Goal: Complete application form

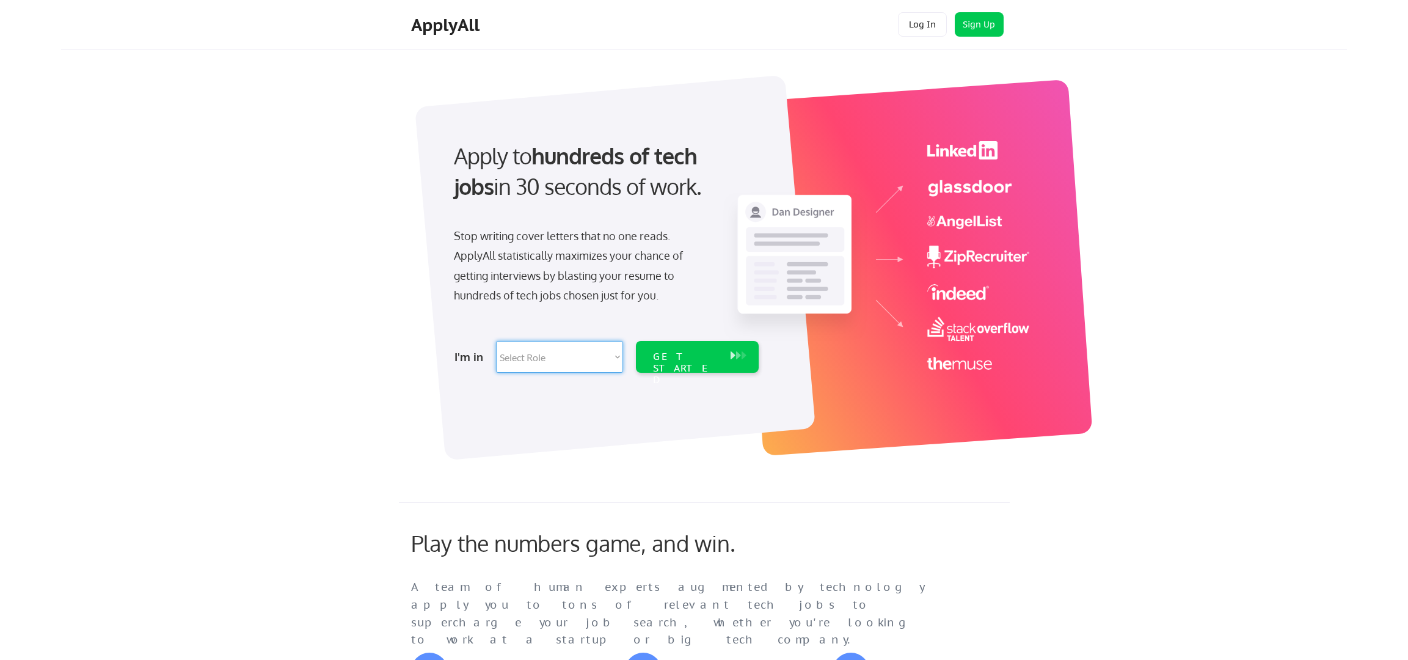
select select ""marketing___comms""
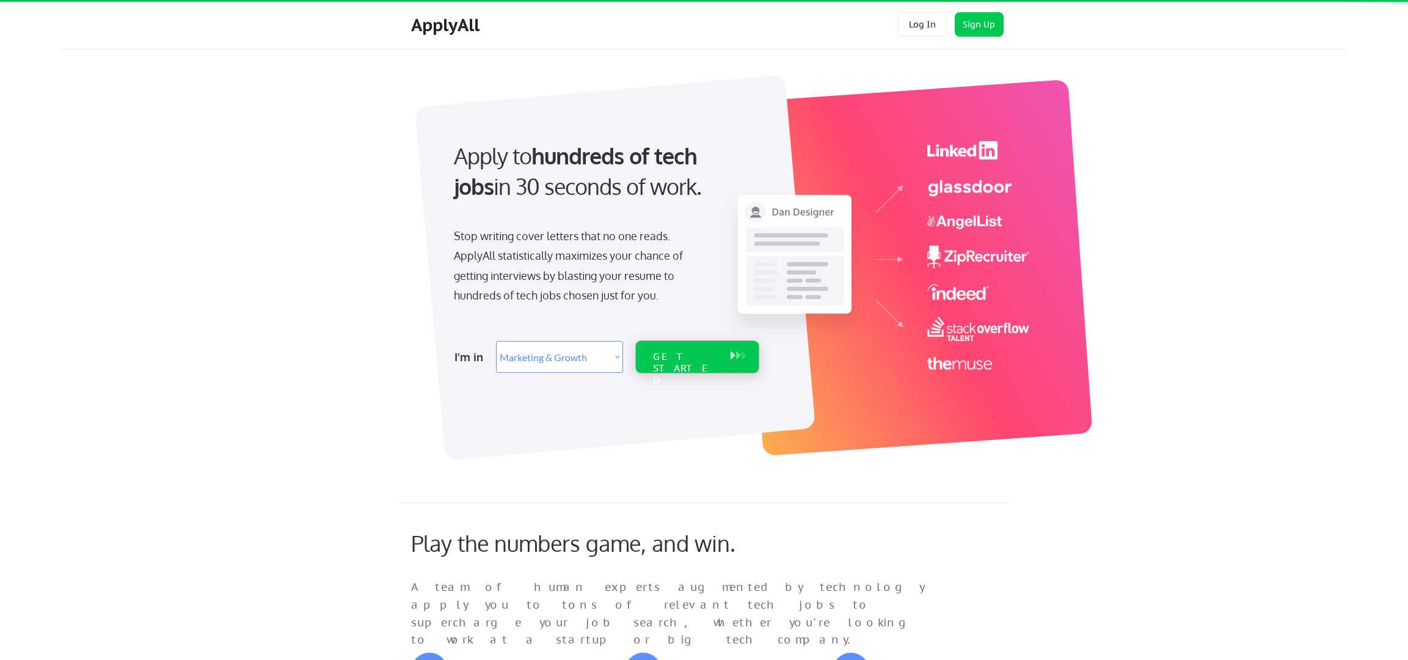
click at [692, 356] on div "GET STARTED" at bounding box center [685, 368] width 65 height 35
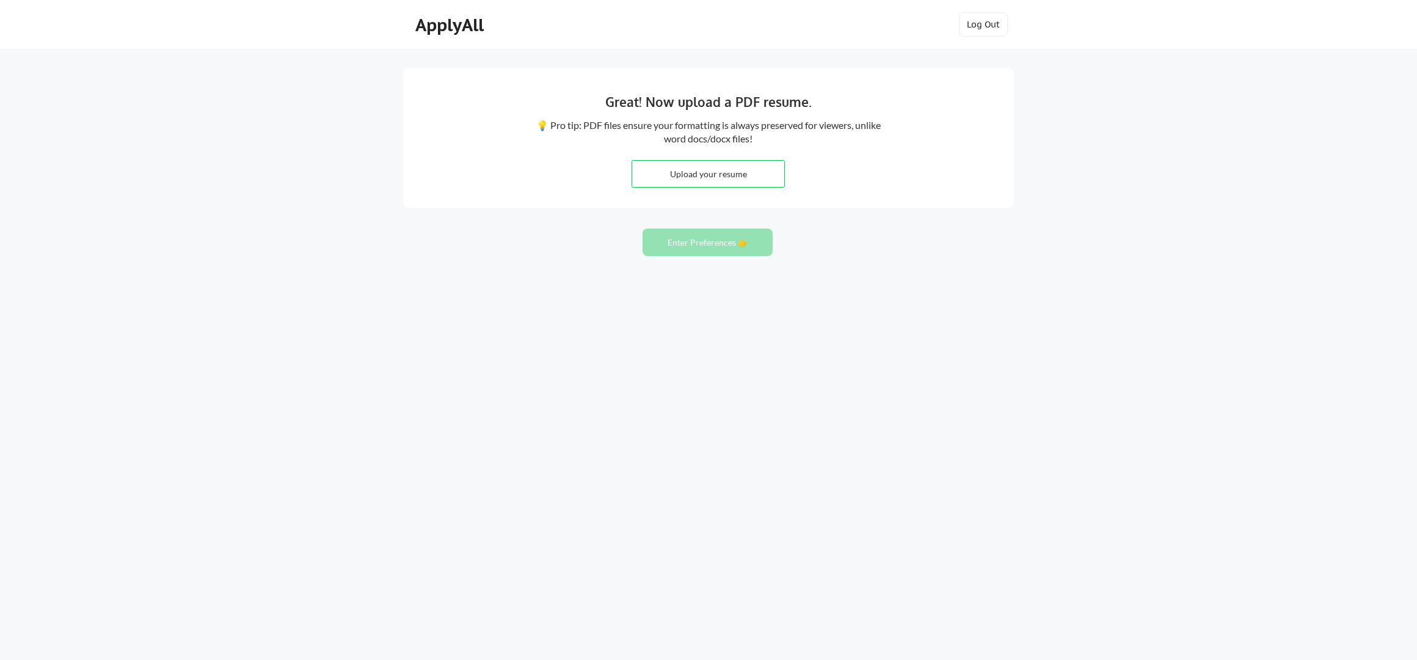
click at [695, 183] on input "file" at bounding box center [708, 174] width 152 height 26
type input "C:\fakepath\Jeremy_Siegel_Resume_2025.pdf"
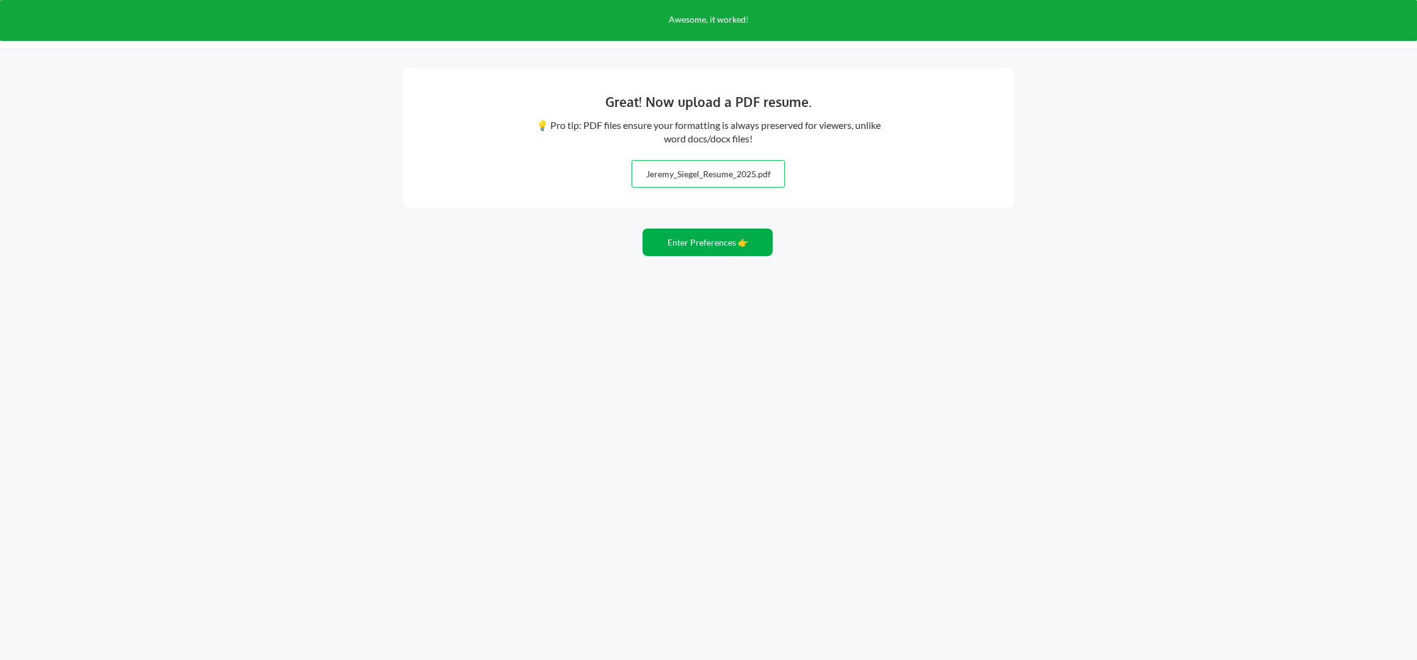
click at [717, 244] on button "Enter Preferences 👉" at bounding box center [708, 241] width 130 height 27
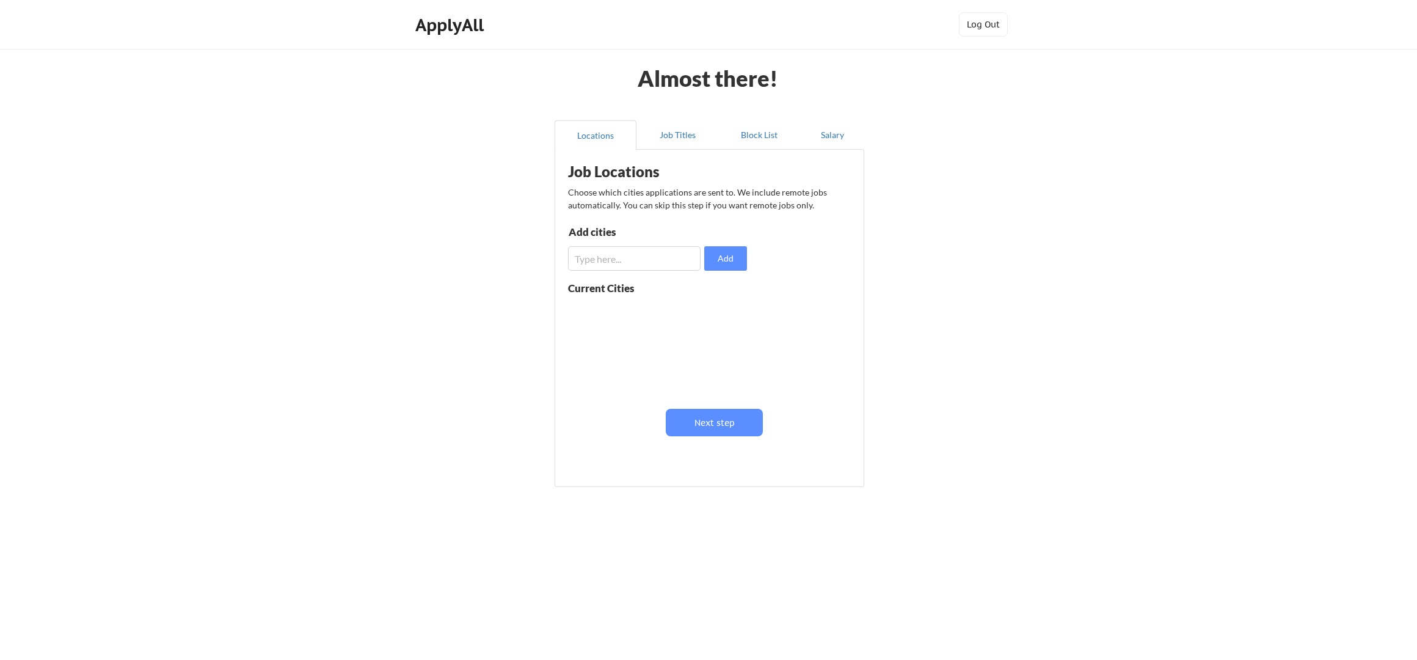
click at [617, 260] on input "input" at bounding box center [634, 258] width 133 height 24
type input "[GEOGRAPHIC_DATA]"
click at [721, 255] on button "Add" at bounding box center [725, 258] width 43 height 24
click at [641, 253] on input "input" at bounding box center [634, 258] width 133 height 24
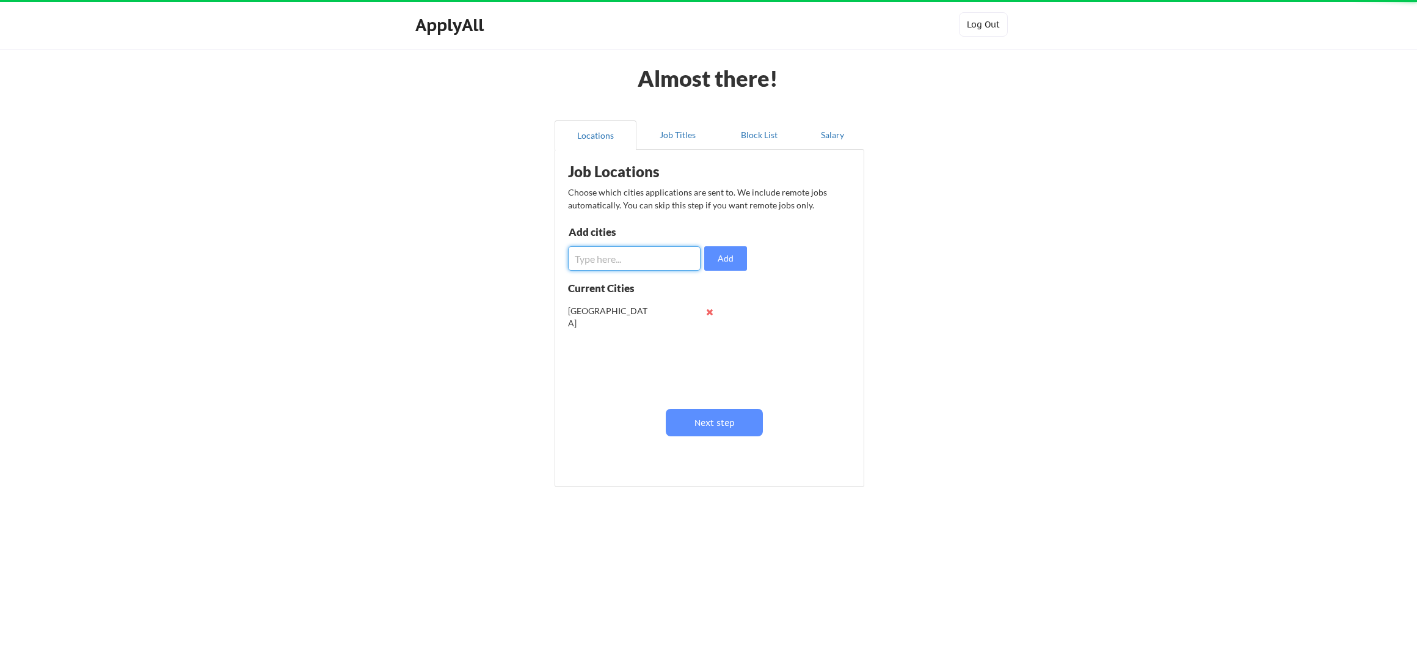
click at [641, 253] on input "input" at bounding box center [634, 258] width 133 height 24
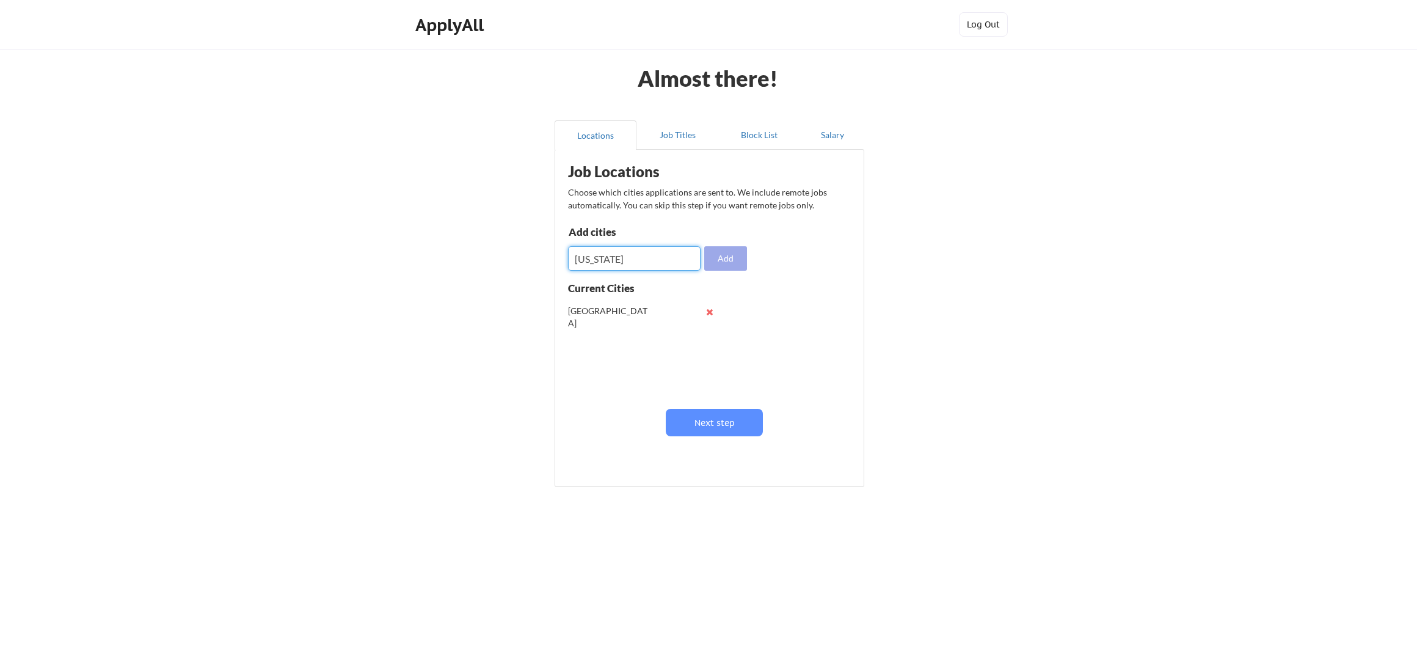
type input "[US_STATE]"
click at [717, 258] on button "Add" at bounding box center [725, 258] width 43 height 24
click at [636, 257] on input "input" at bounding box center [634, 258] width 133 height 24
type input "denver"
click at [713, 258] on button "Add" at bounding box center [725, 258] width 43 height 24
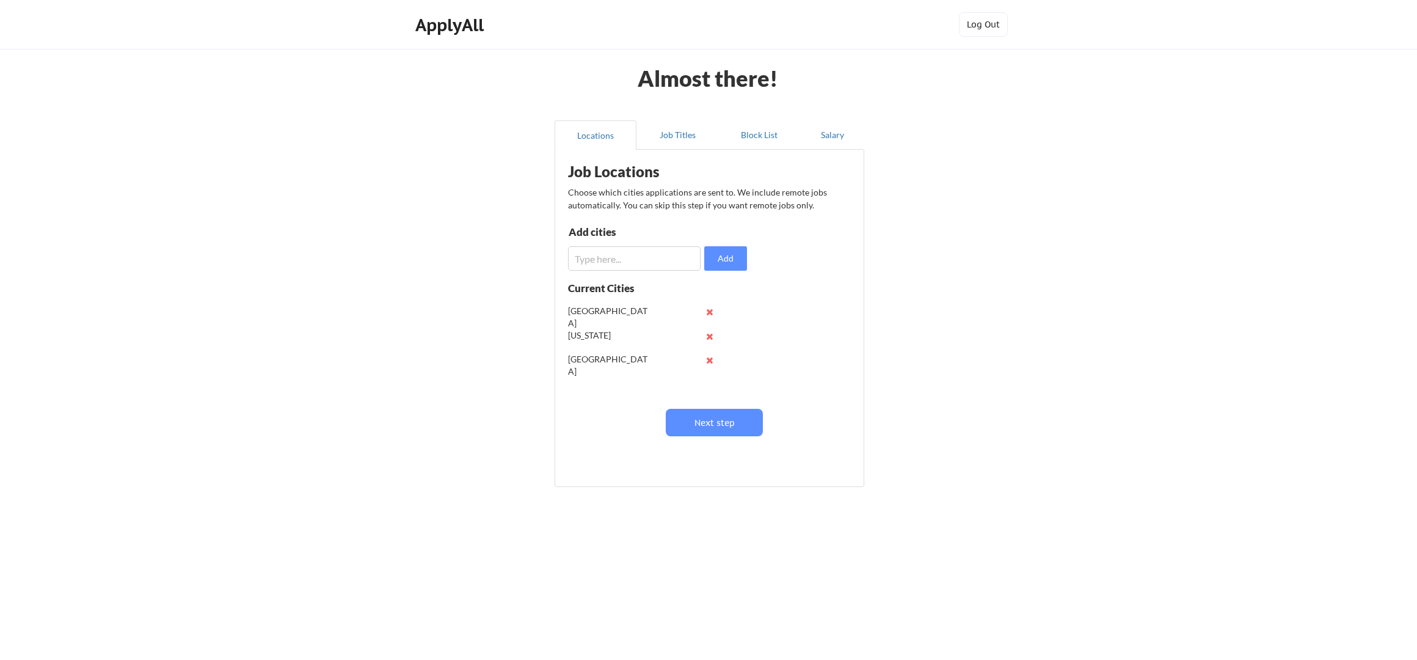
click at [681, 254] on input "input" at bounding box center [634, 258] width 133 height 24
click at [667, 137] on button "Job Titles" at bounding box center [677, 134] width 82 height 29
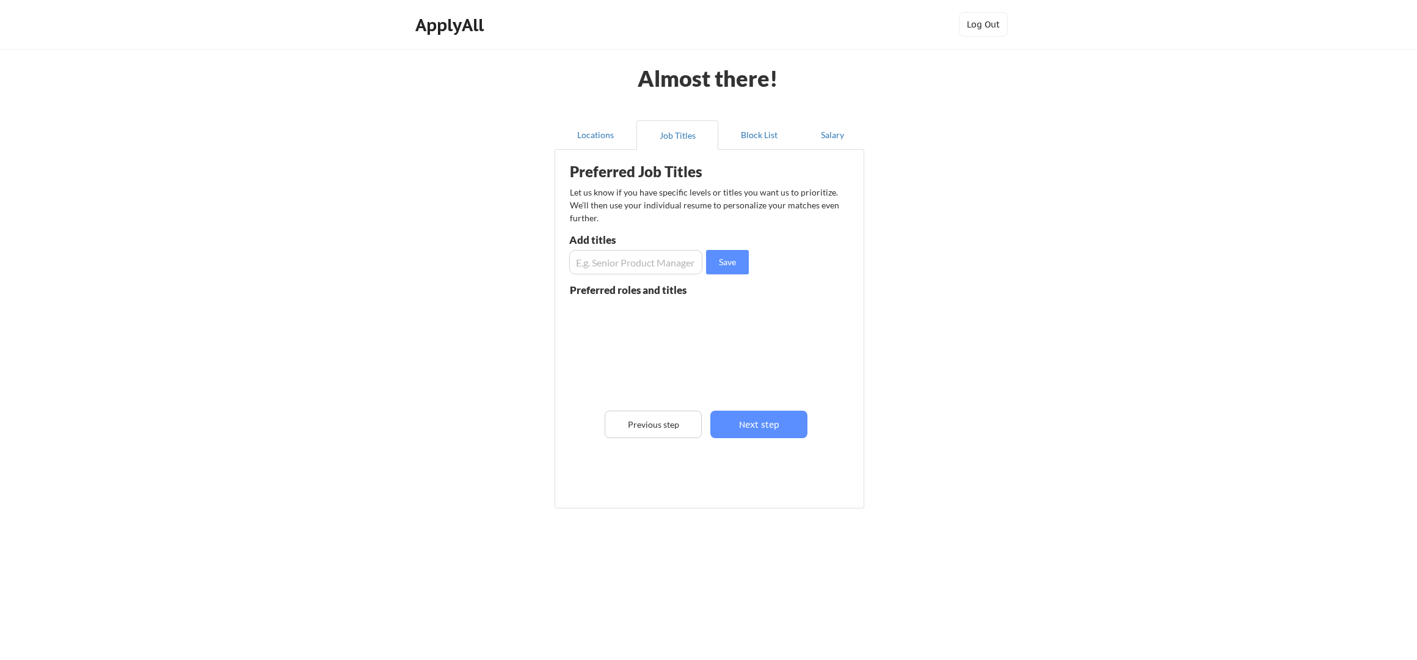
click at [608, 261] on input "input" at bounding box center [635, 262] width 133 height 24
type input "senior manager, product marketing"
click at [731, 255] on button "Save" at bounding box center [727, 262] width 43 height 24
click at [668, 258] on input "input" at bounding box center [635, 262] width 133 height 24
type input "director, product marketing"
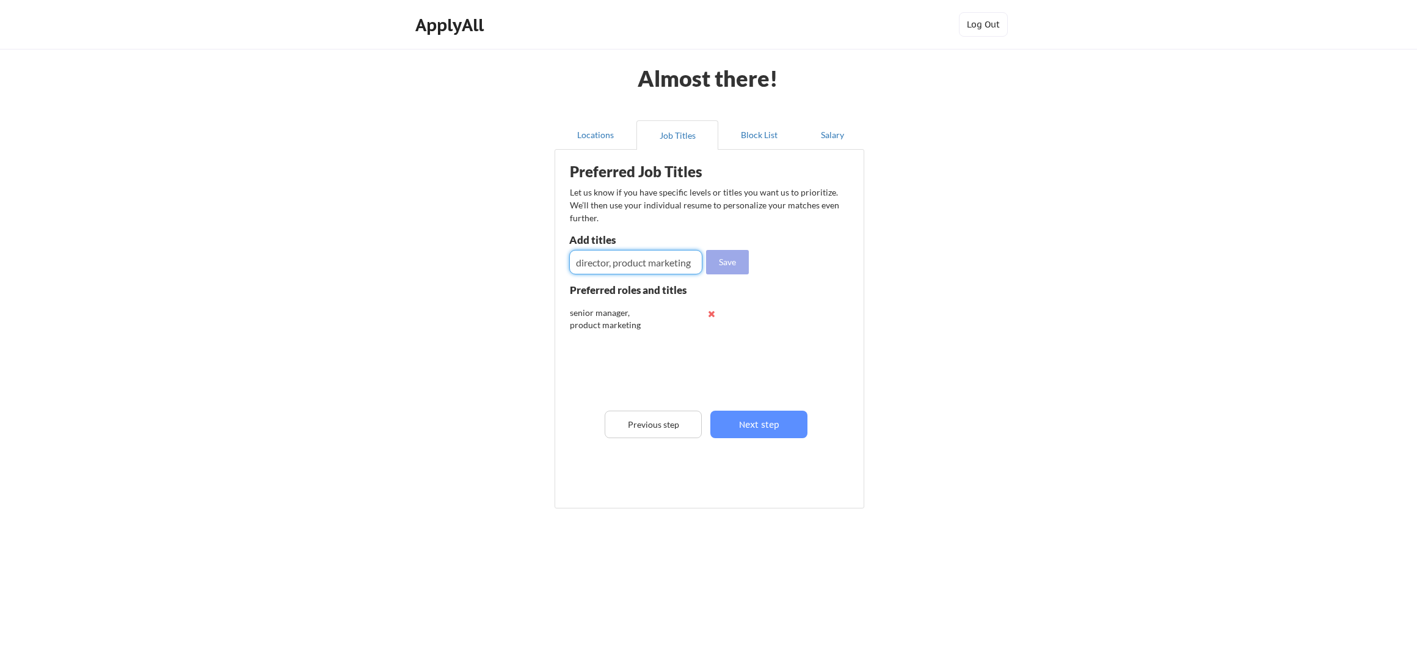
click at [725, 263] on button "Save" at bounding box center [727, 262] width 43 height 24
click at [622, 255] on input "input" at bounding box center [635, 262] width 133 height 24
type input "g"
type input "vp, growth"
click at [743, 266] on button "Save" at bounding box center [727, 262] width 43 height 24
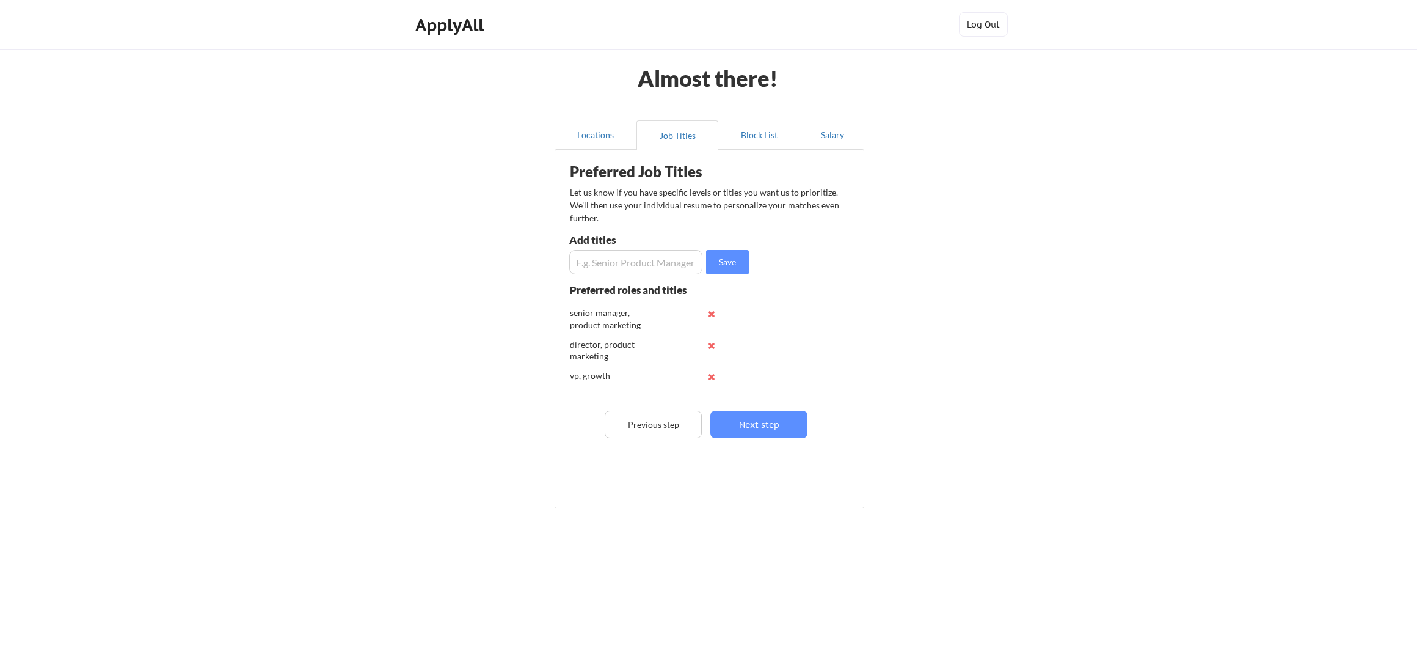
click at [646, 263] on input "input" at bounding box center [635, 262] width 133 height 24
type input "vp, media"
click at [726, 264] on button "Save" at bounding box center [727, 262] width 43 height 24
click at [656, 271] on input "input" at bounding box center [635, 262] width 133 height 24
type input "marketing director"
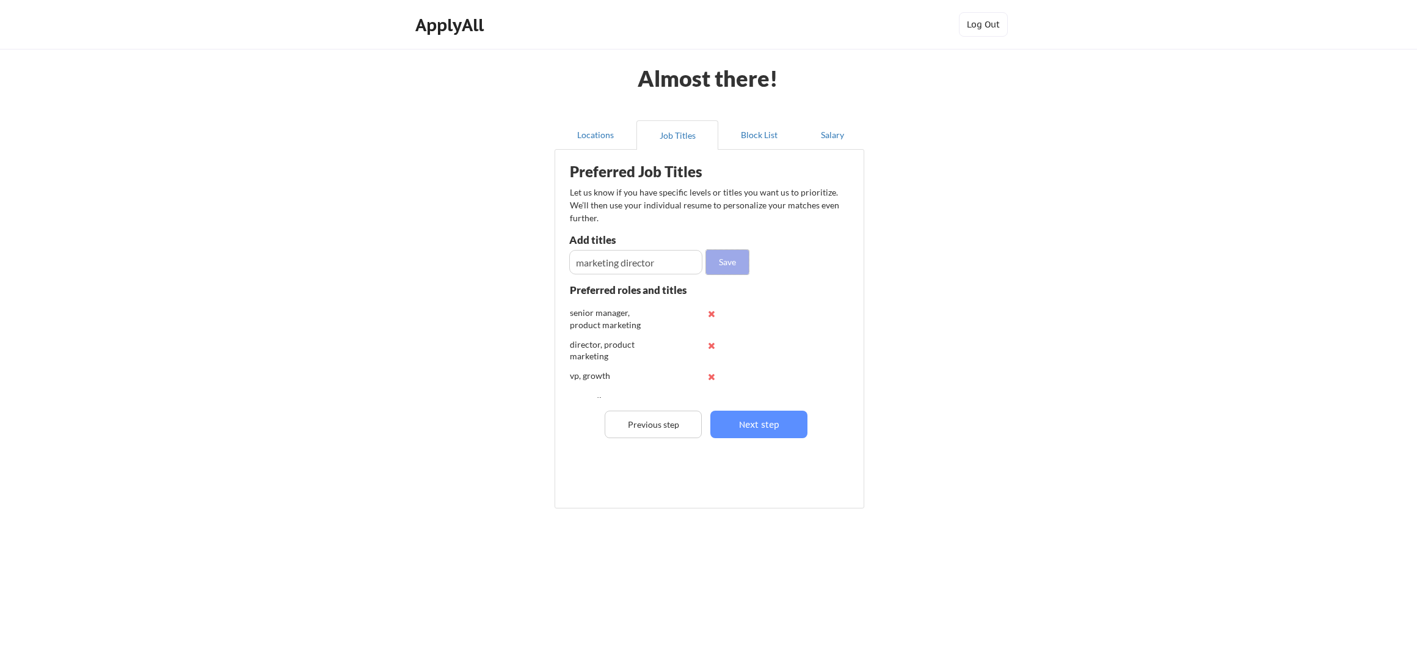
click at [726, 266] on button "Save" at bounding box center [727, 262] width 43 height 24
click at [601, 263] on input "input" at bounding box center [635, 262] width 133 height 24
click at [630, 272] on input "input" at bounding box center [635, 262] width 133 height 24
type input "media director"
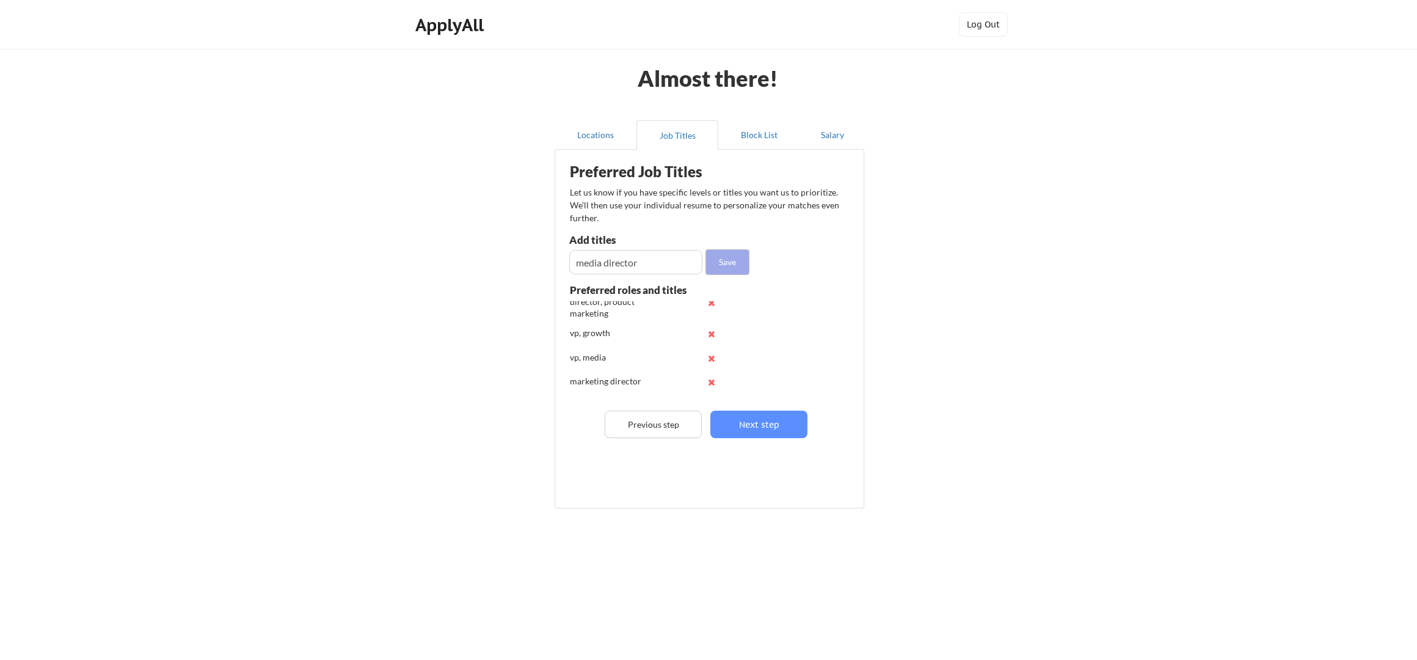
click at [737, 263] on button "Save" at bounding box center [727, 262] width 43 height 24
click at [627, 266] on input "input" at bounding box center [635, 262] width 133 height 24
type input "Performance marketing director"
click at [731, 263] on button "Save" at bounding box center [727, 262] width 43 height 24
click at [662, 265] on input "input" at bounding box center [635, 262] width 133 height 24
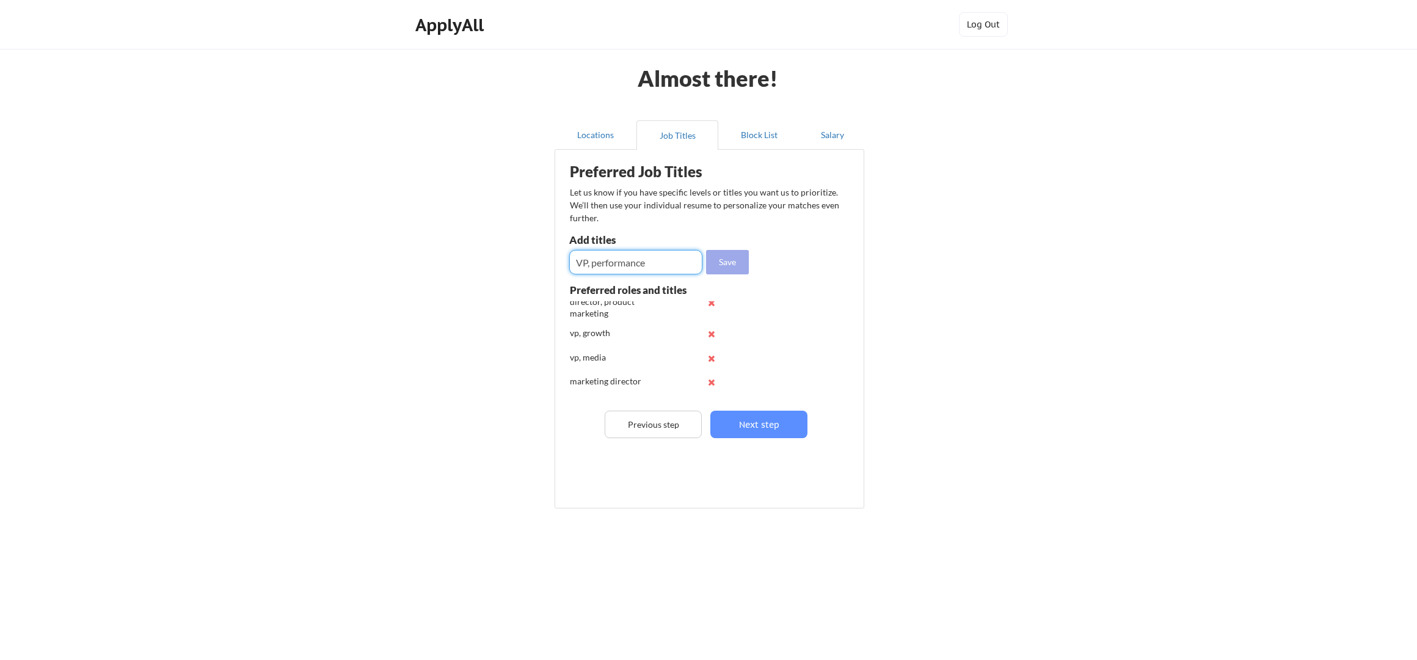
type input "VP, performance"
click at [735, 265] on button "Save" at bounding box center [727, 262] width 43 height 24
click at [654, 264] on input "input" at bounding box center [635, 262] width 133 height 24
type input "head of media"
click at [738, 264] on button "Save" at bounding box center [727, 262] width 43 height 24
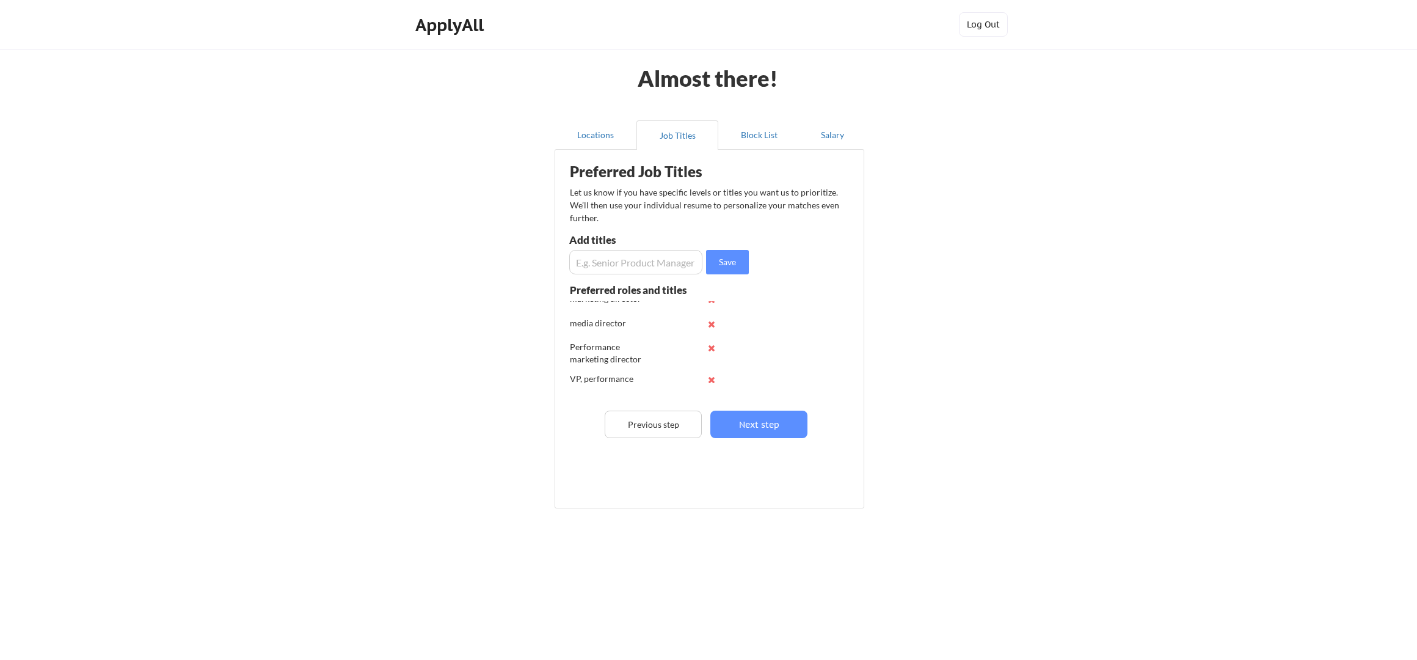
scroll to position [0, 0]
click at [744, 142] on button "Block List" at bounding box center [759, 134] width 82 height 29
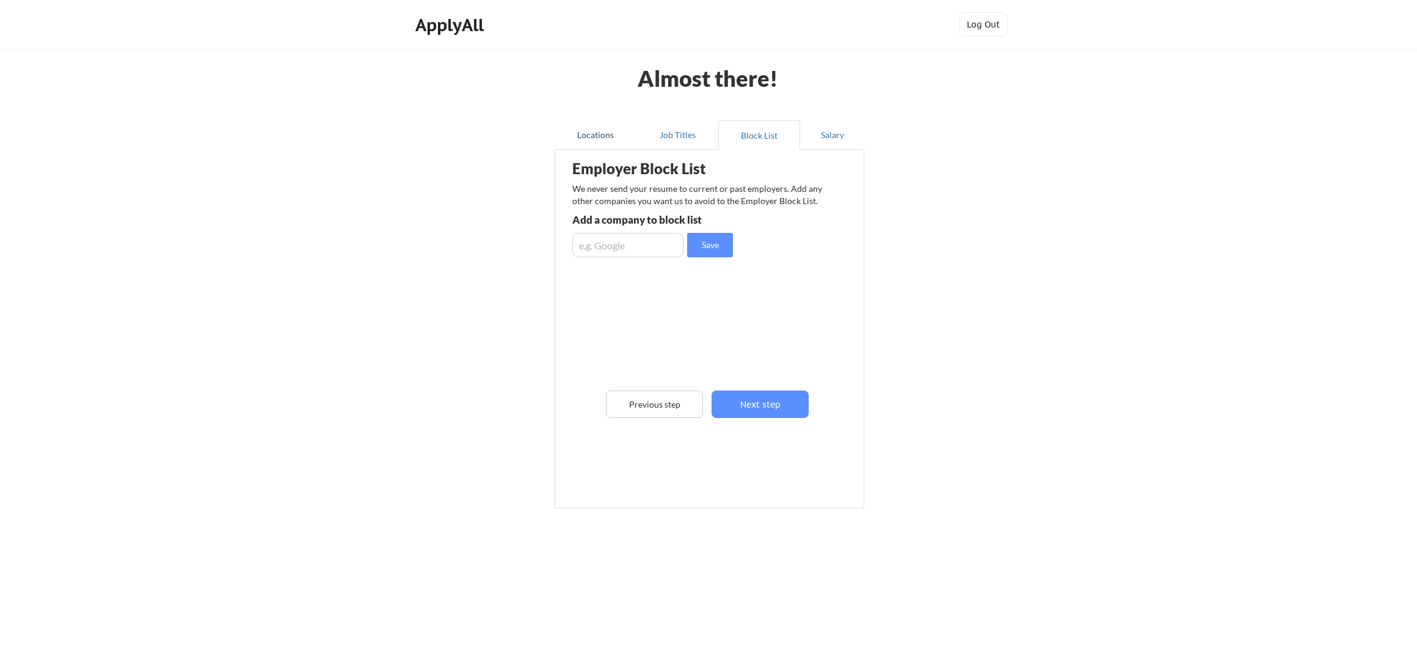
click at [602, 131] on button "Locations" at bounding box center [596, 134] width 82 height 29
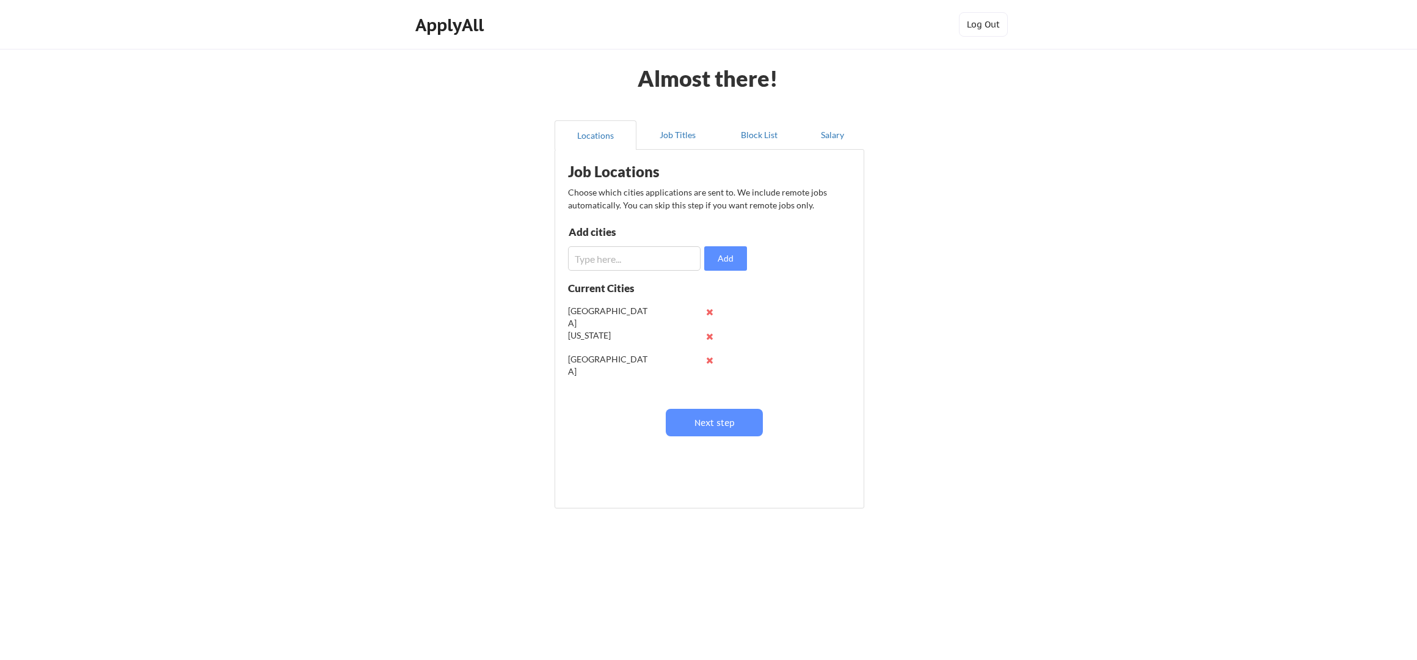
click at [610, 261] on input "input" at bounding box center [634, 258] width 133 height 24
drag, startPoint x: 798, startPoint y: 255, endPoint x: 673, endPoint y: 259, distance: 124.7
click at [673, 259] on input "input" at bounding box center [634, 258] width 133 height 24
type input "los ángeles"
click at [726, 260] on button "Add" at bounding box center [725, 258] width 43 height 24
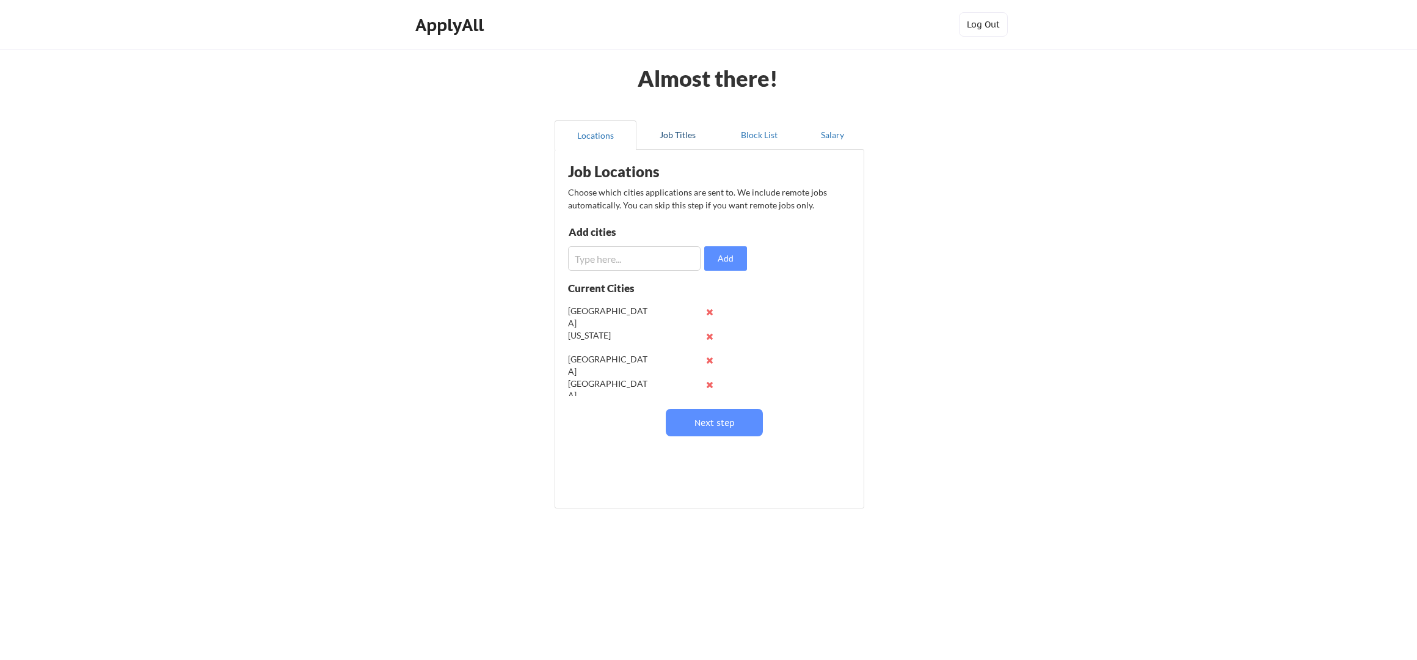
click at [684, 133] on button "Job Titles" at bounding box center [677, 134] width 82 height 29
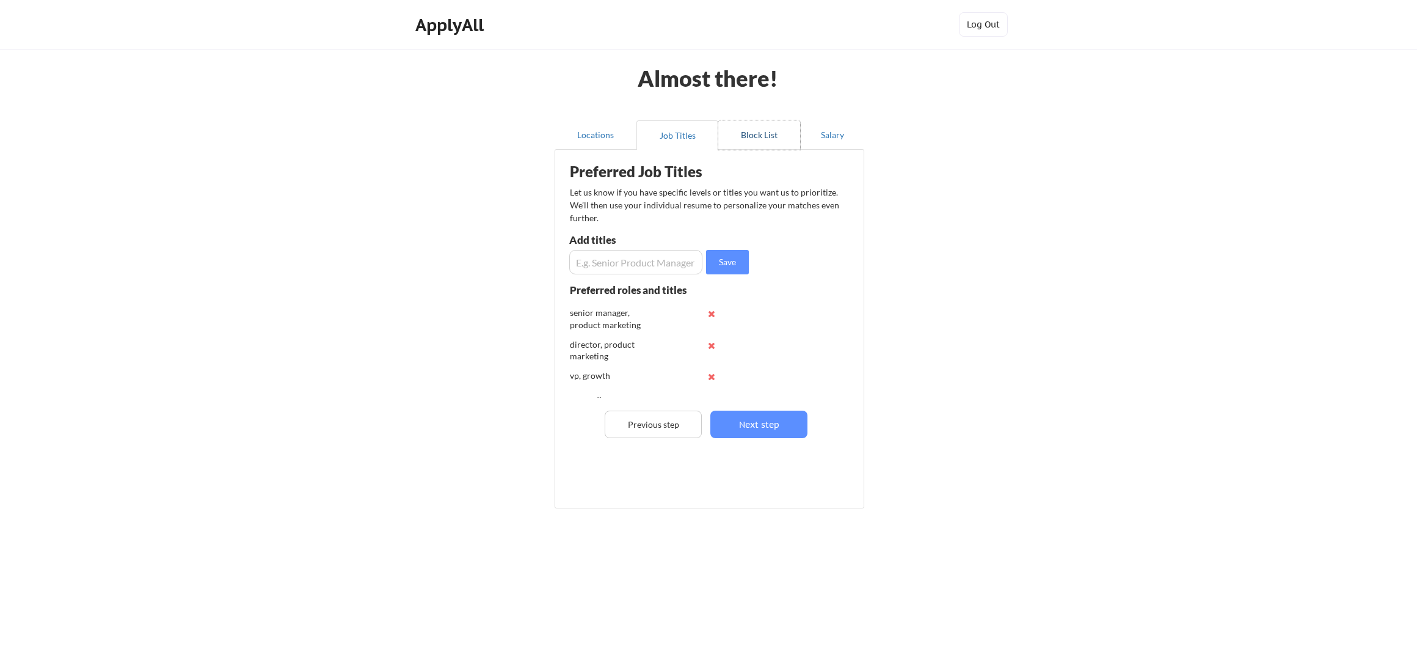
click at [758, 128] on button "Block List" at bounding box center [759, 134] width 82 height 29
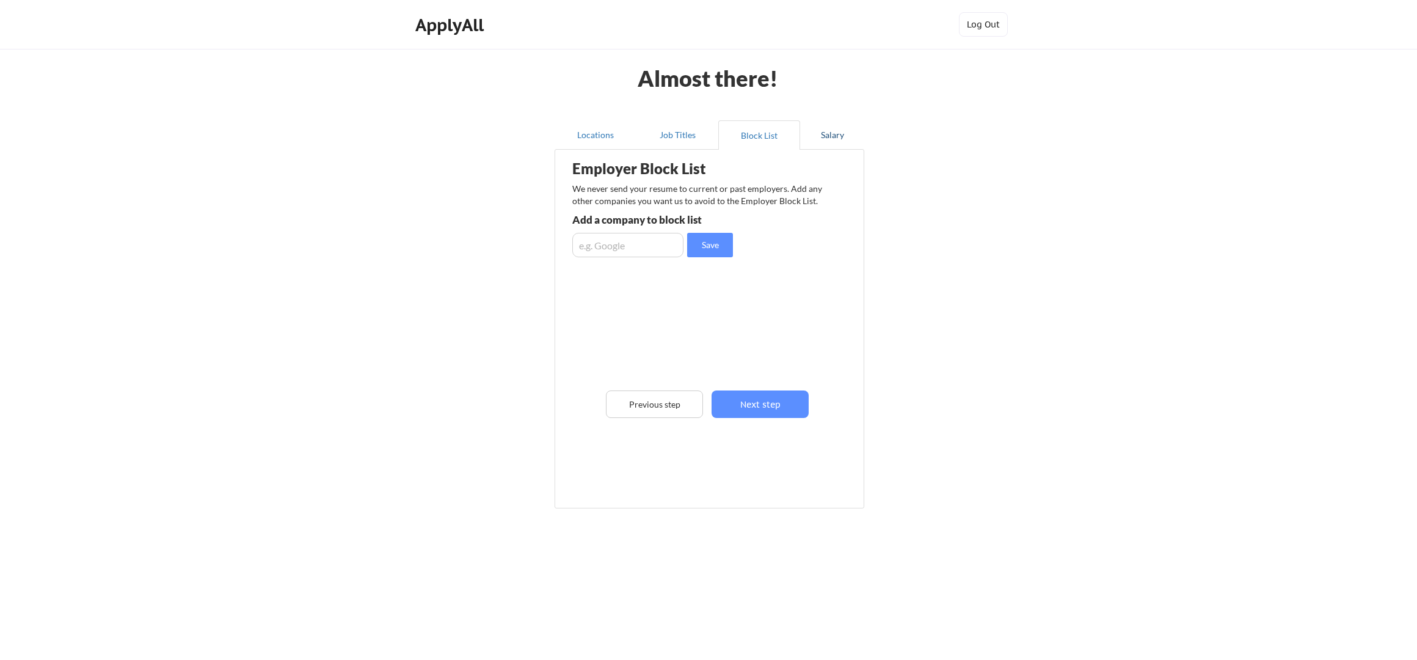
click at [822, 135] on button "Salary" at bounding box center [832, 134] width 64 height 29
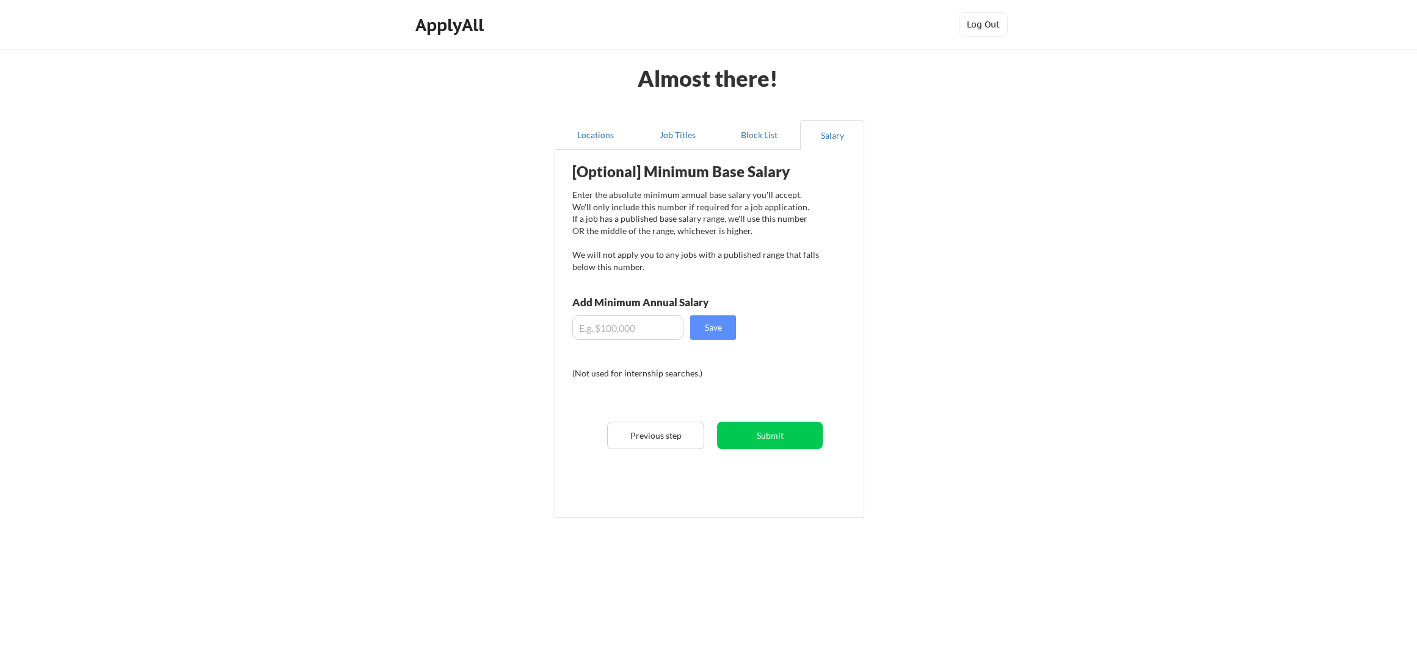
click at [639, 323] on input "input" at bounding box center [627, 327] width 111 height 24
type input "$180,000"
click at [960, 324] on div "Almost there! Locations Job Titles Block List Salary Employer Block List We nev…" at bounding box center [708, 330] width 1417 height 660
click at [723, 325] on button "Save" at bounding box center [713, 327] width 46 height 24
click at [782, 440] on button "Submit" at bounding box center [770, 434] width 106 height 27
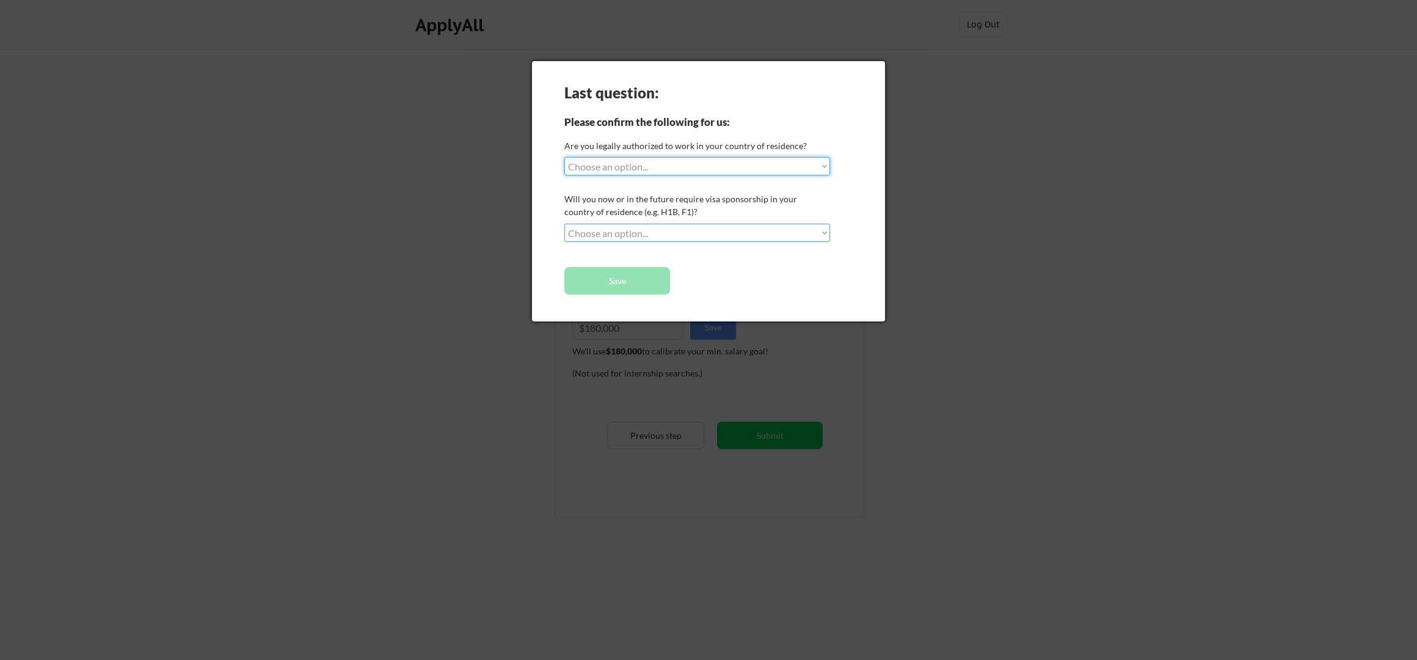
click at [707, 156] on div "Last question: Please confirm the following for us: Are you legally authorized …" at bounding box center [708, 191] width 353 height 260
select select ""yes__i_am_a_us_citizen""
click at [779, 242] on div "Last question: Please confirm the following for us: Are you legally authorized …" at bounding box center [708, 191] width 353 height 260
select select ""no__i_will_not_need_sponsorship""
click at [630, 282] on button "Save" at bounding box center [617, 280] width 106 height 27
